Goal: Task Accomplishment & Management: Manage account settings

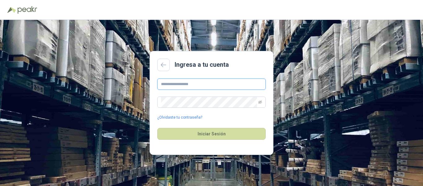
click at [195, 81] on input "text" at bounding box center [211, 83] width 109 height 11
type input "**********"
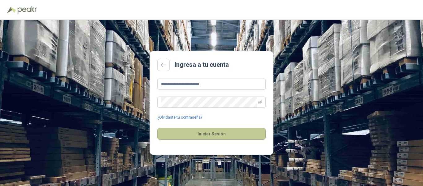
click at [219, 135] on button "Iniciar Sesión" at bounding box center [211, 134] width 109 height 12
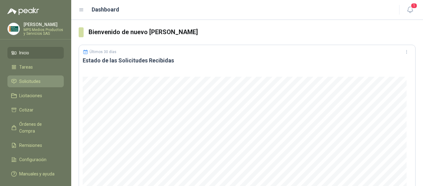
click at [23, 80] on span "Solicitudes" at bounding box center [29, 81] width 21 height 7
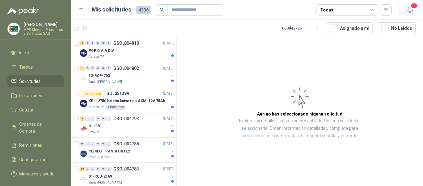
click at [408, 10] on icon "button" at bounding box center [410, 10] width 5 height 6
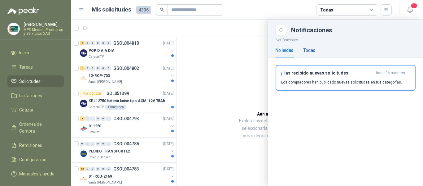
click at [309, 47] on div "Todas" at bounding box center [309, 50] width 12 height 7
click at [411, 8] on span "1" at bounding box center [414, 6] width 7 height 6
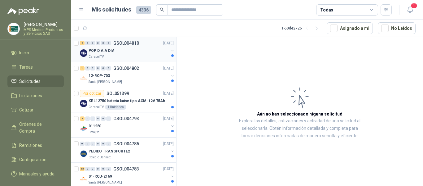
click at [103, 49] on p "POP DIA A DIA" at bounding box center [102, 51] width 26 height 6
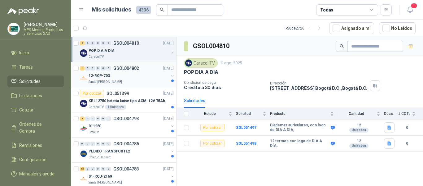
click at [144, 74] on div "12-RQP-703" at bounding box center [129, 75] width 80 height 7
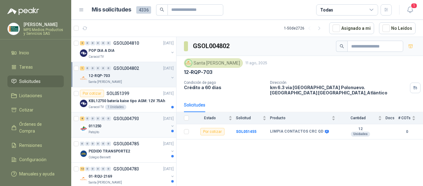
click at [127, 122] on div "011250" at bounding box center [129, 125] width 80 height 7
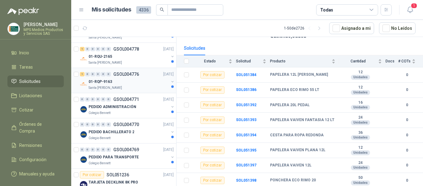
scroll to position [155, 0]
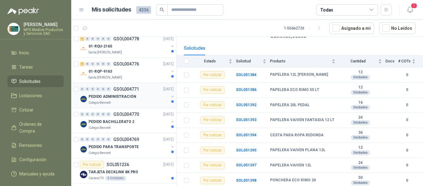
click at [144, 98] on div "PEDIDO ADMINISTRACIÓN" at bounding box center [129, 96] width 80 height 7
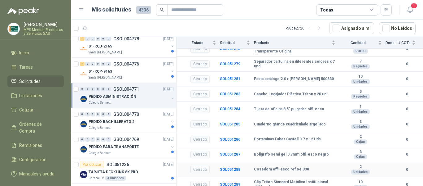
scroll to position [233, 0]
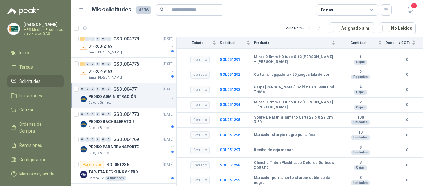
click at [117, 100] on div "Colegio Bennett" at bounding box center [129, 102] width 80 height 5
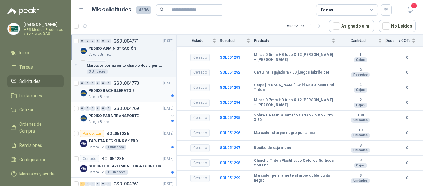
scroll to position [651, 0]
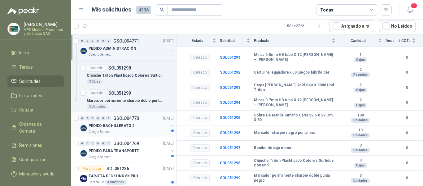
click at [142, 131] on div "Colegio Bennett" at bounding box center [129, 131] width 80 height 5
